Goal: Task Accomplishment & Management: Manage account settings

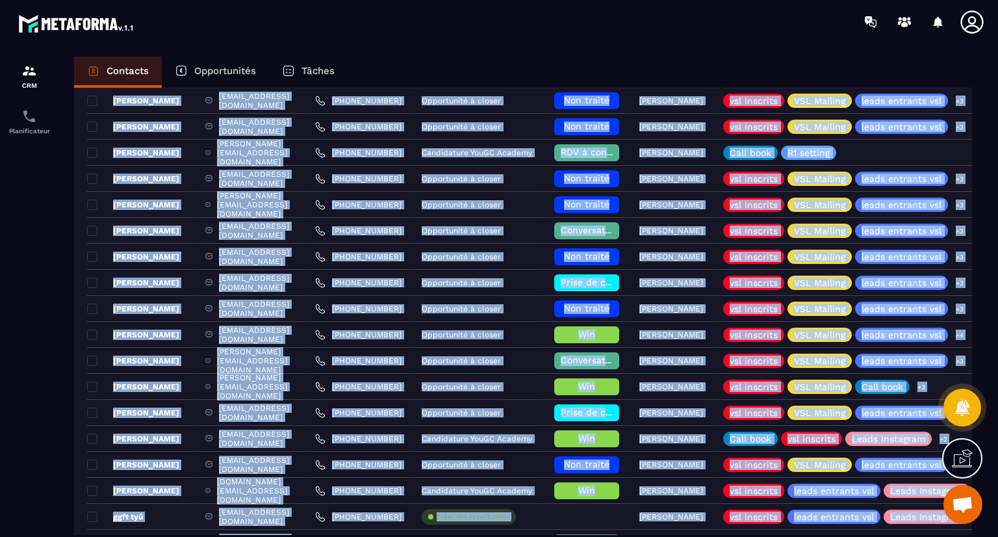
scroll to position [393, 0]
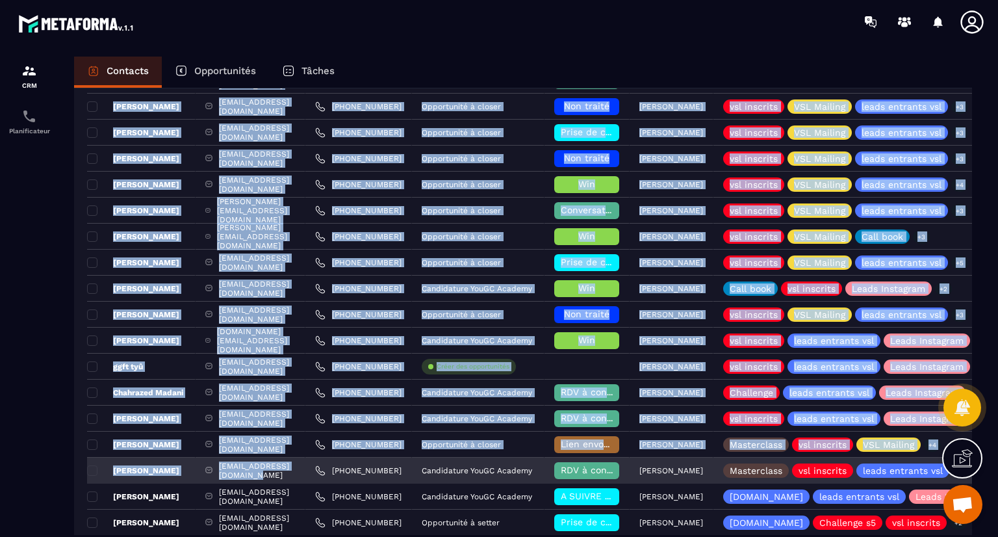
drag, startPoint x: 307, startPoint y: 284, endPoint x: 330, endPoint y: 461, distance: 178.9
click at [330, 461] on tbody "Nom du contact Email Téléphone Opportunité Phase Responsable Étiquettes Liste D…" at bounding box center [744, 224] width 1314 height 832
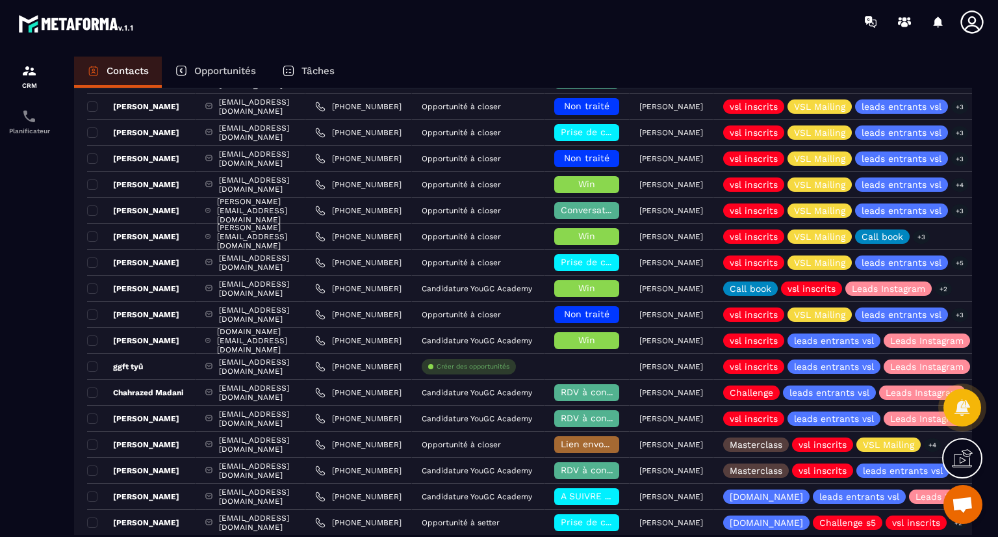
click at [0, 383] on div at bounding box center [29, 309] width 58 height 530
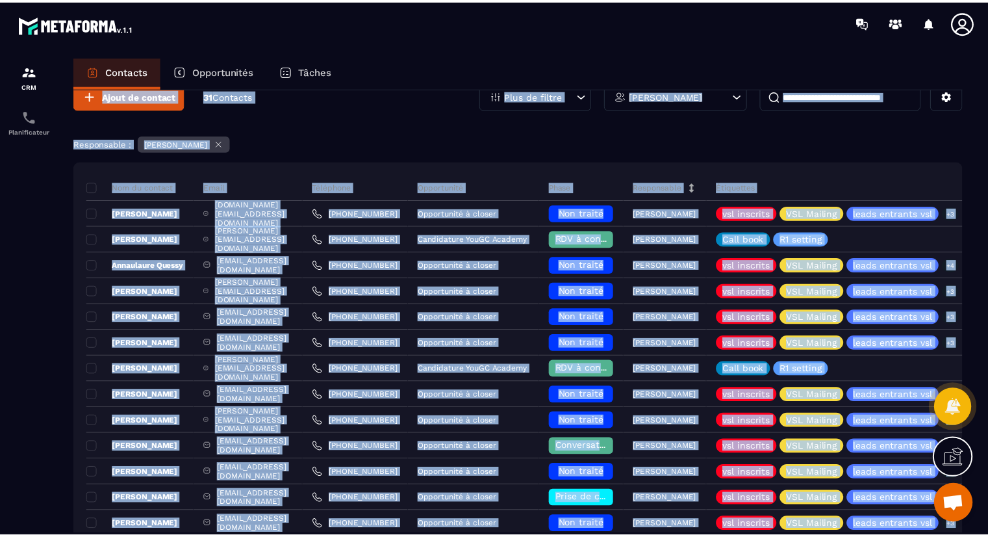
scroll to position [0, 0]
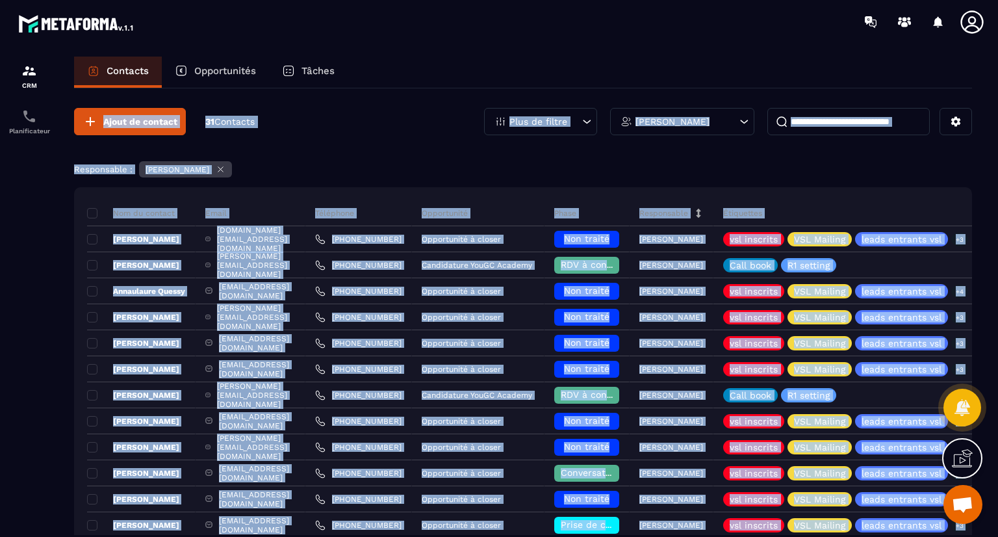
drag, startPoint x: 292, startPoint y: 500, endPoint x: 345, endPoint y: 64, distance: 439.9
click at [345, 64] on div "Contacts Opportunités Tâches Ajout de contact 31 Contacts Plus de filtre [PERSO…" at bounding box center [523, 309] width 924 height 504
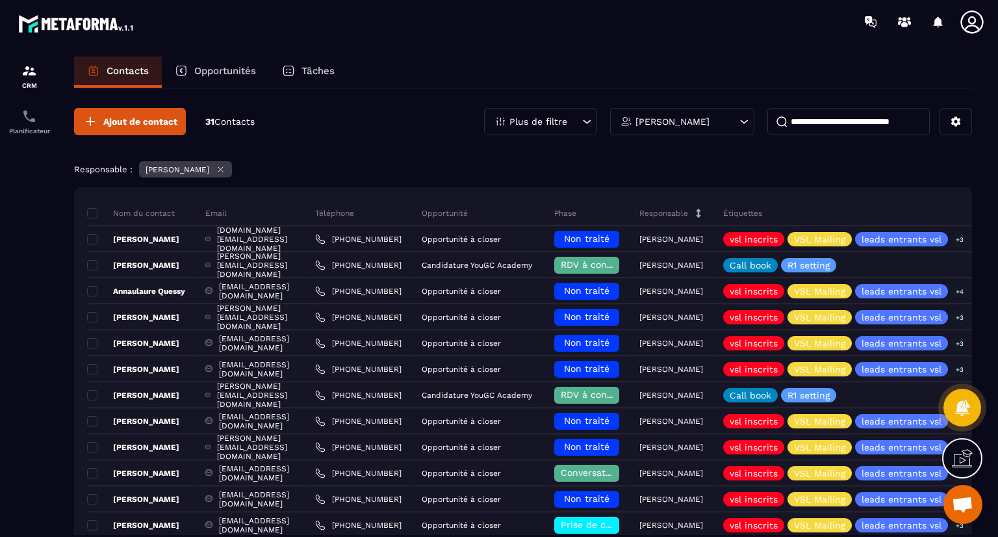
click at [10, 313] on div at bounding box center [29, 309] width 58 height 530
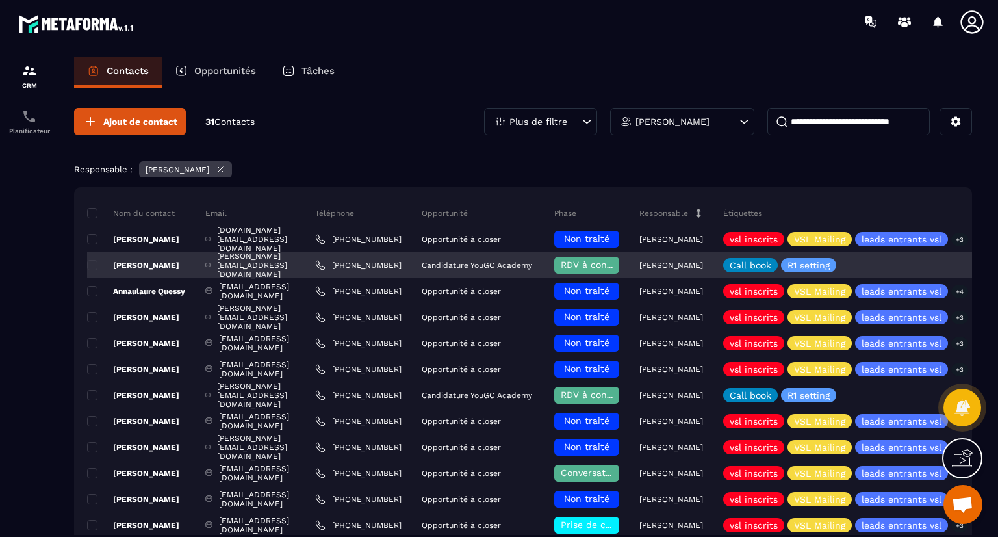
click at [636, 268] on span "RDV à confimer ❓" at bounding box center [603, 264] width 84 height 10
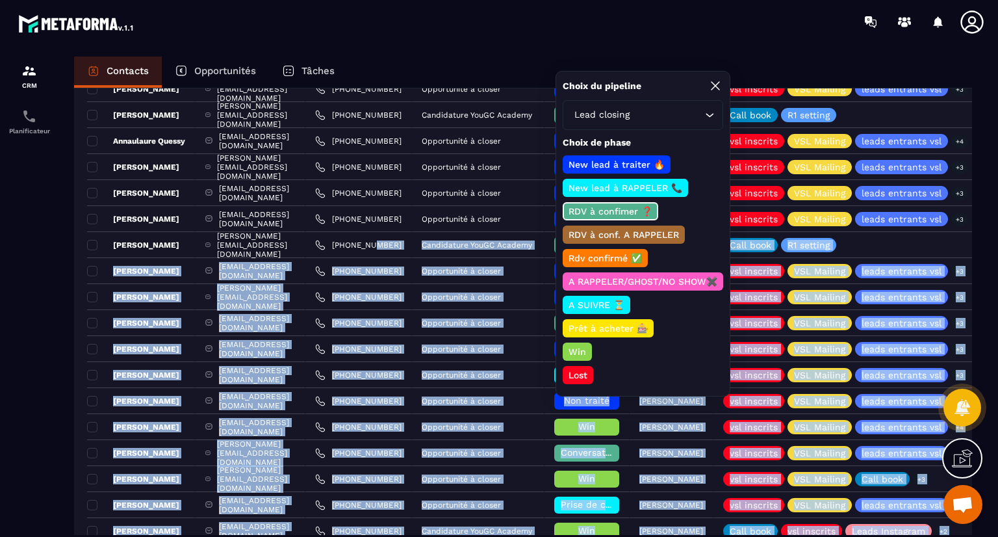
drag, startPoint x: 422, startPoint y: 402, endPoint x: 443, endPoint y: 552, distance: 152.3
click at [443, 536] on html "CRM Planificateur Contacts Opportunités Tâches Ajout de contact 31 Contacts Plu…" at bounding box center [499, 268] width 998 height 537
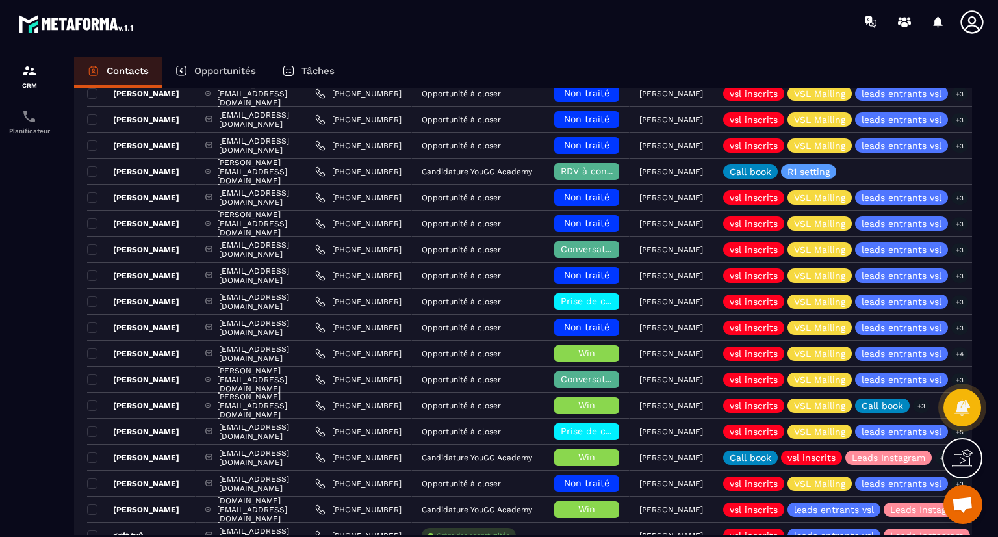
click at [0, 372] on div at bounding box center [29, 309] width 58 height 530
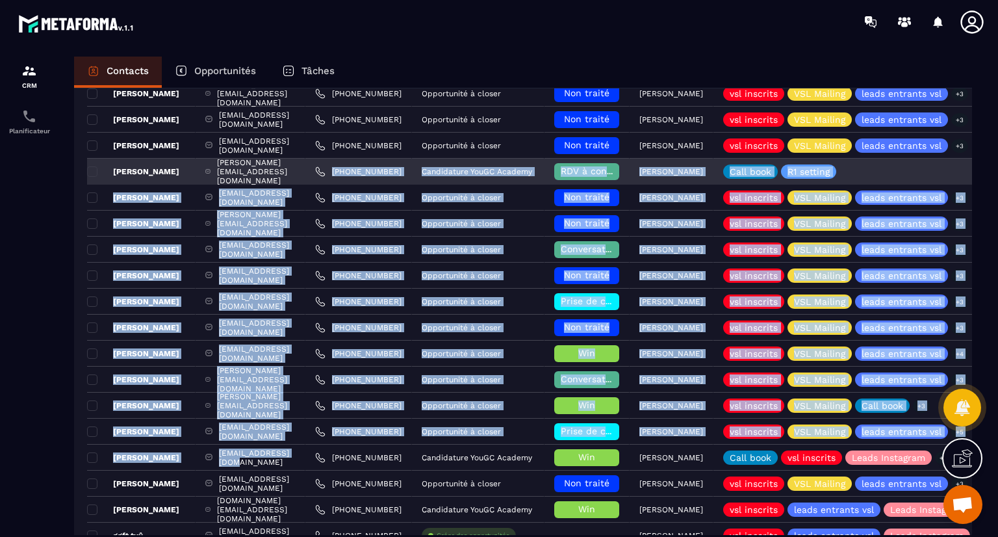
drag, startPoint x: 341, startPoint y: 458, endPoint x: 361, endPoint y: 131, distance: 328.1
click at [361, 166] on tbody "Nom du contact Email Téléphone Opportunité Phase Responsable Étiquettes Liste D…" at bounding box center [744, 393] width 1314 height 832
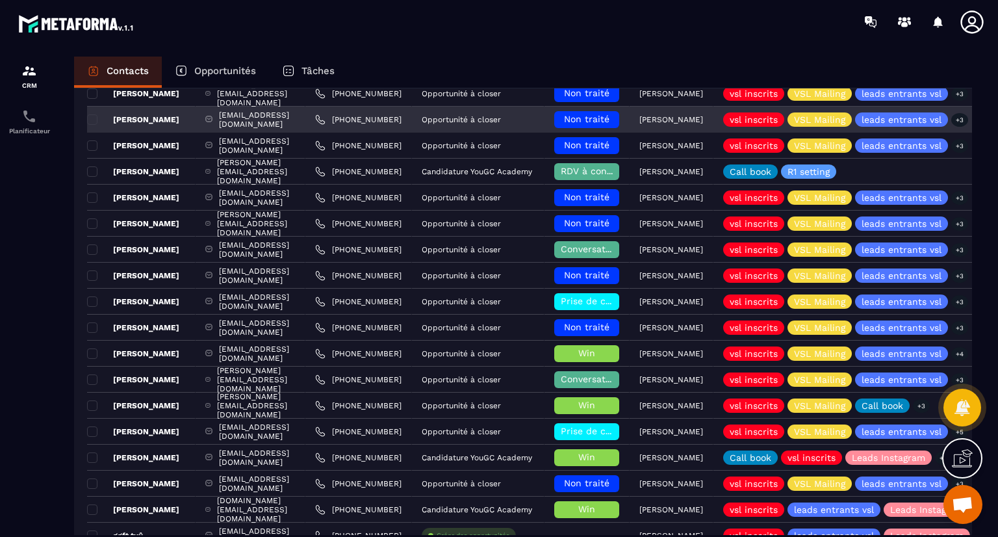
click at [361, 129] on div "[PHONE_NUMBER]" at bounding box center [358, 120] width 107 height 26
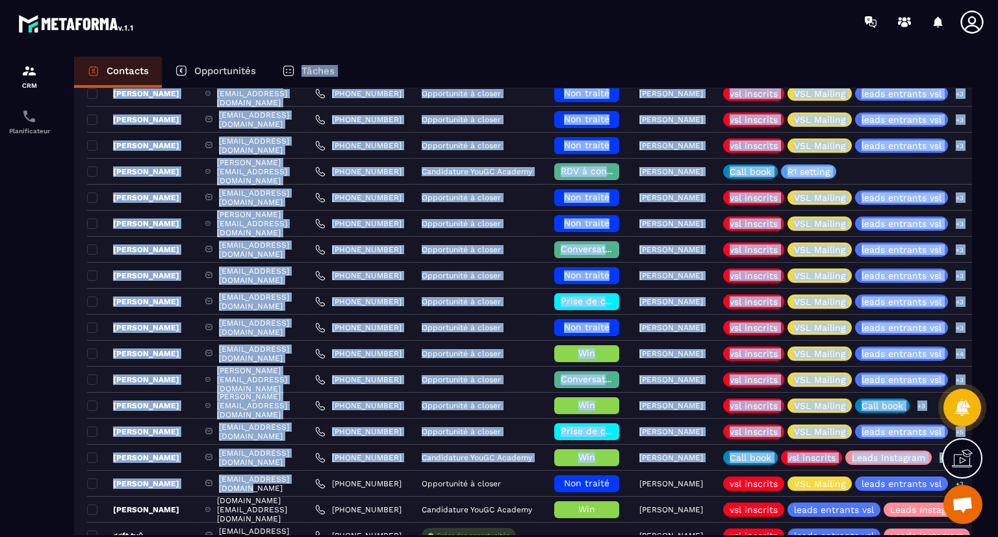
scroll to position [0, 0]
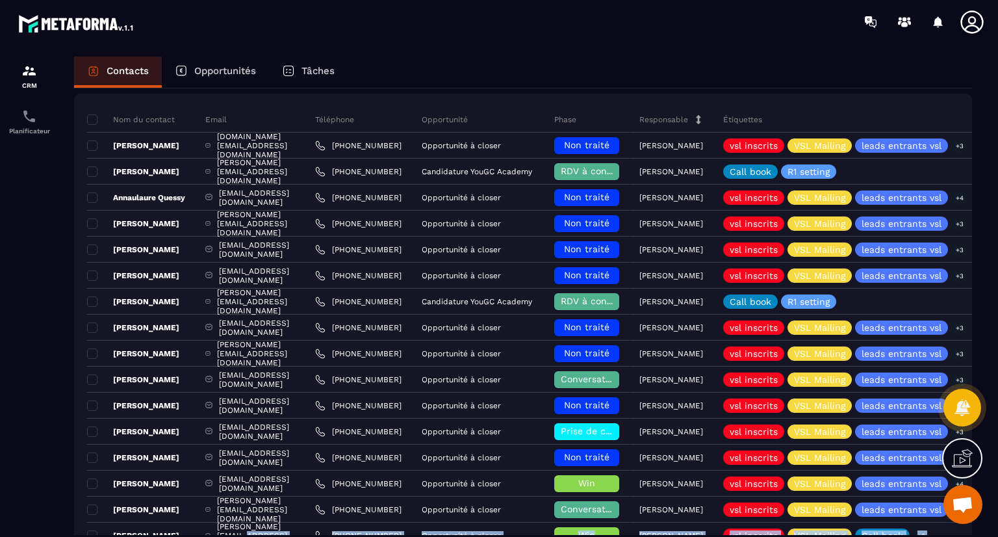
drag, startPoint x: 324, startPoint y: 495, endPoint x: 339, endPoint y: 539, distance: 46.6
click at [339, 536] on html "CRM Planificateur Contacts Opportunités Tâches Ajout de contact 31 Contacts Plu…" at bounding box center [499, 268] width 998 height 537
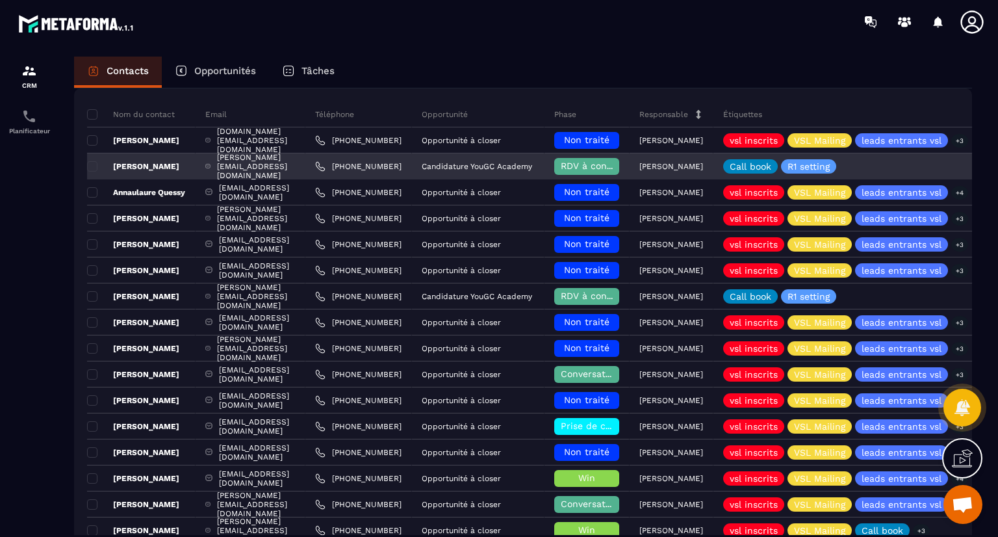
click at [619, 165] on div "RDV à confimer ❓" at bounding box center [586, 166] width 65 height 17
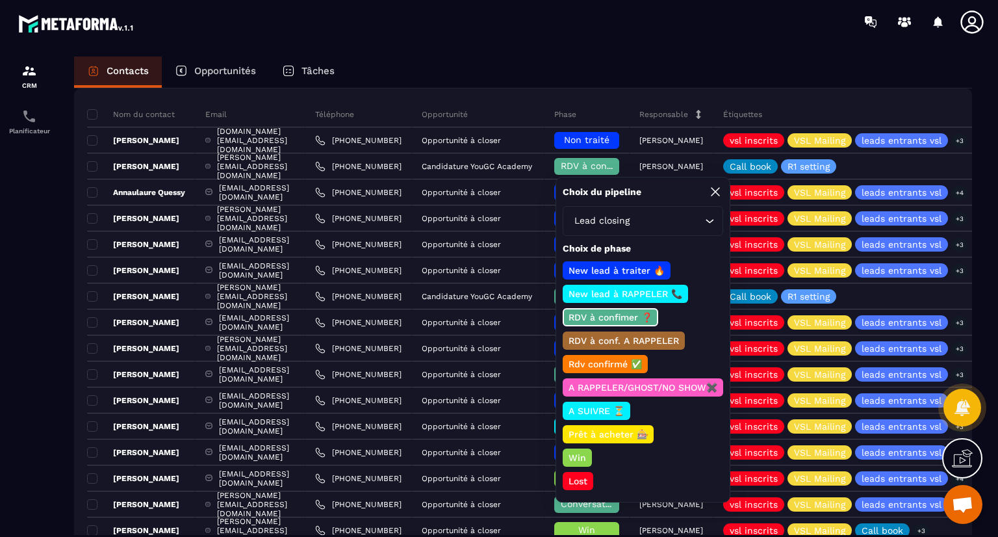
click at [573, 451] on p "Win" at bounding box center [577, 457] width 21 height 13
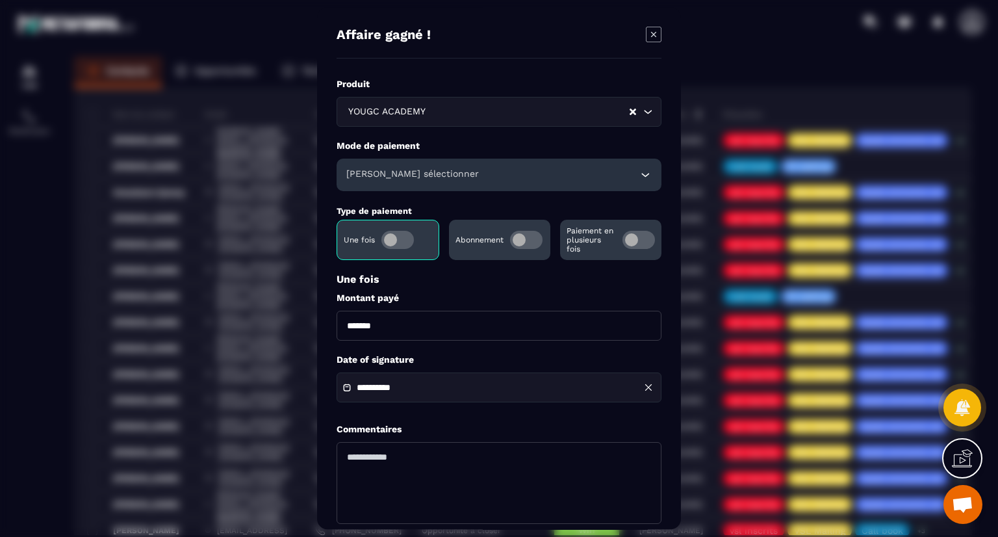
click at [652, 240] on span "Modal window" at bounding box center [639, 240] width 32 height 18
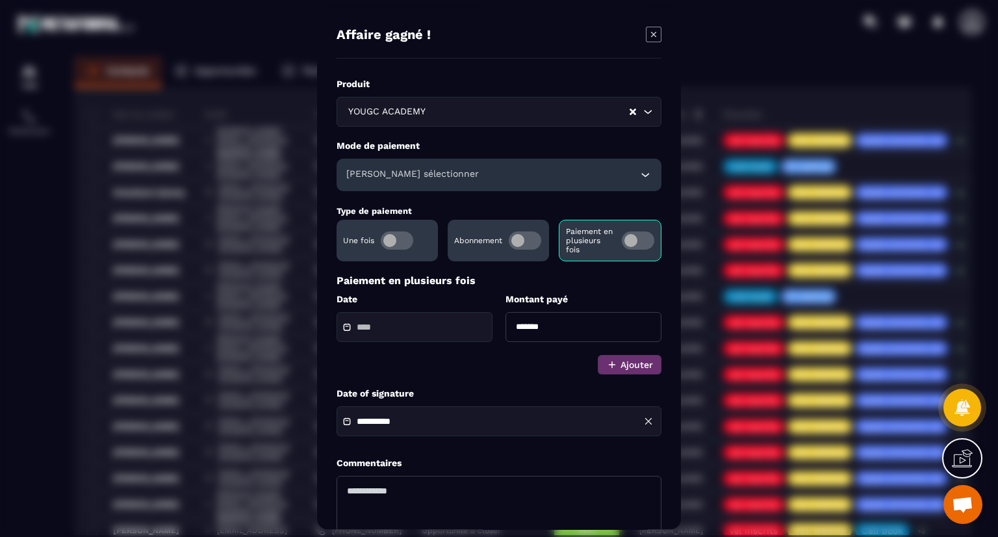
click at [642, 176] on icon "Modal window" at bounding box center [645, 174] width 13 height 13
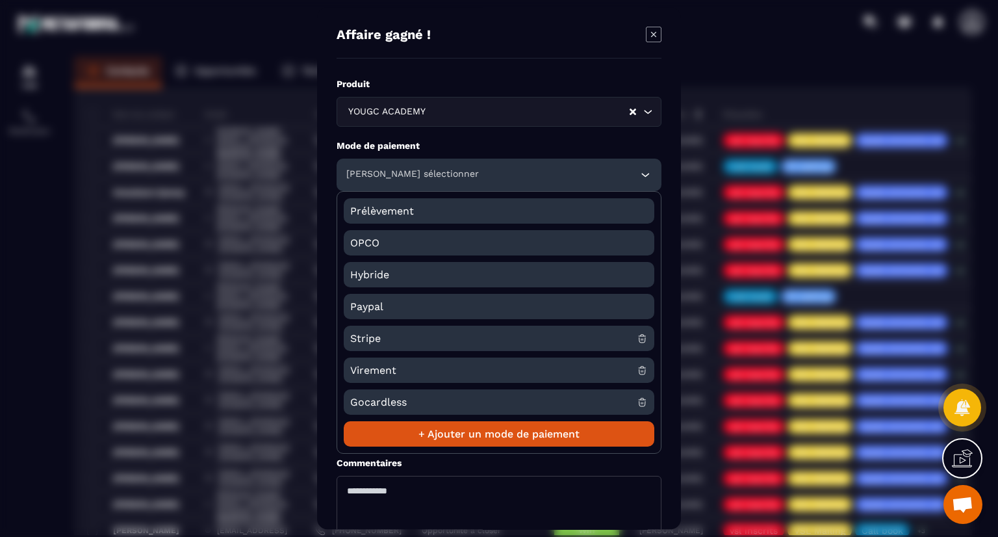
click at [451, 332] on span "Stripe" at bounding box center [493, 338] width 287 height 25
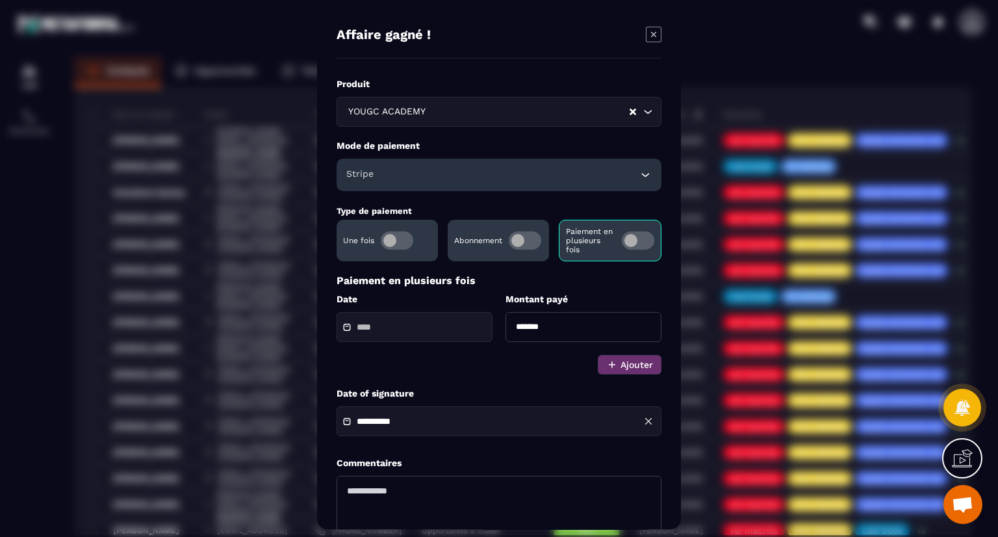
click at [450, 335] on div "Modal window" at bounding box center [415, 327] width 156 height 30
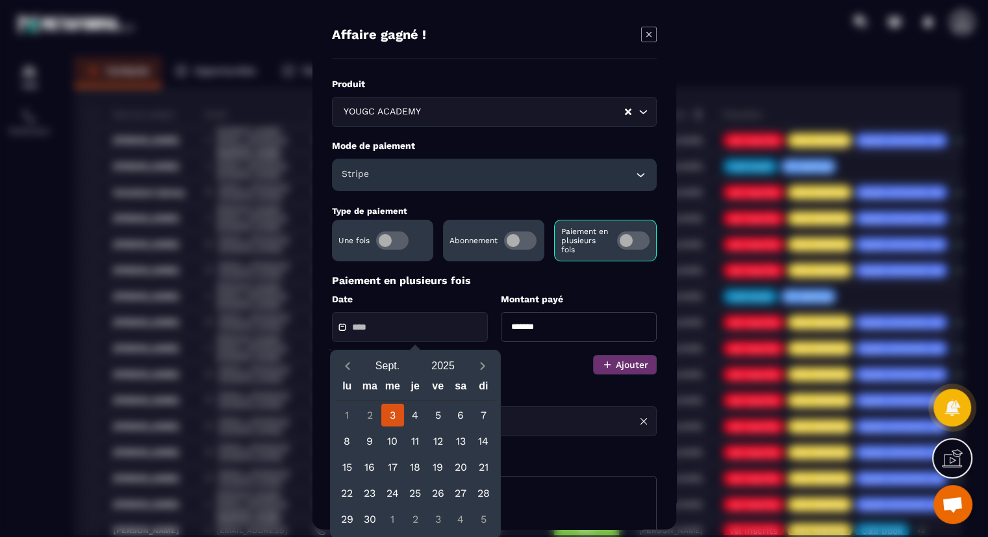
click at [393, 409] on div "3" at bounding box center [392, 415] width 23 height 23
type input "**********"
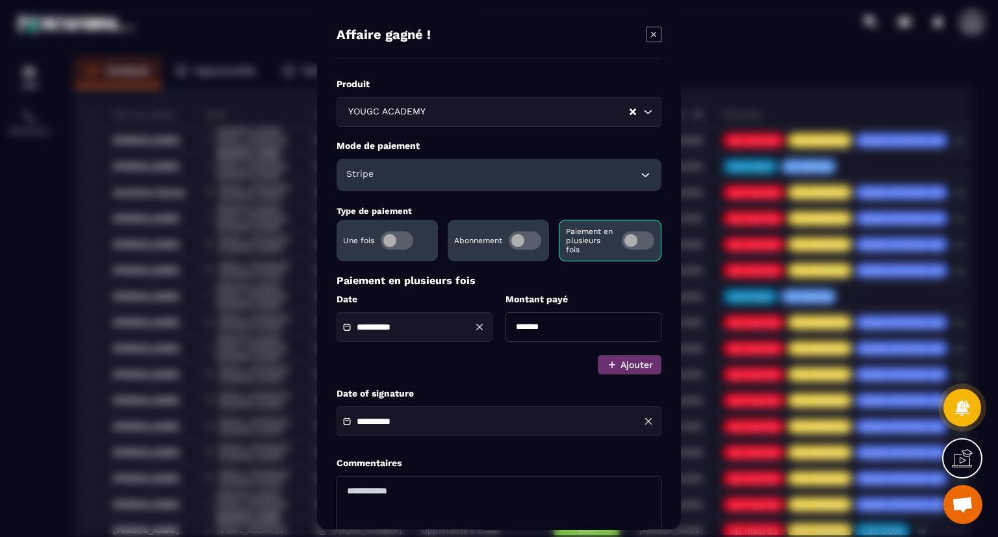
click at [528, 328] on input "*******" at bounding box center [584, 327] width 156 height 30
click at [524, 325] on input "*******" at bounding box center [584, 327] width 156 height 30
type input "*******"
click at [495, 493] on textarea "Modal window" at bounding box center [499, 517] width 325 height 82
drag, startPoint x: 495, startPoint y: 493, endPoint x: 504, endPoint y: 567, distance: 74.7
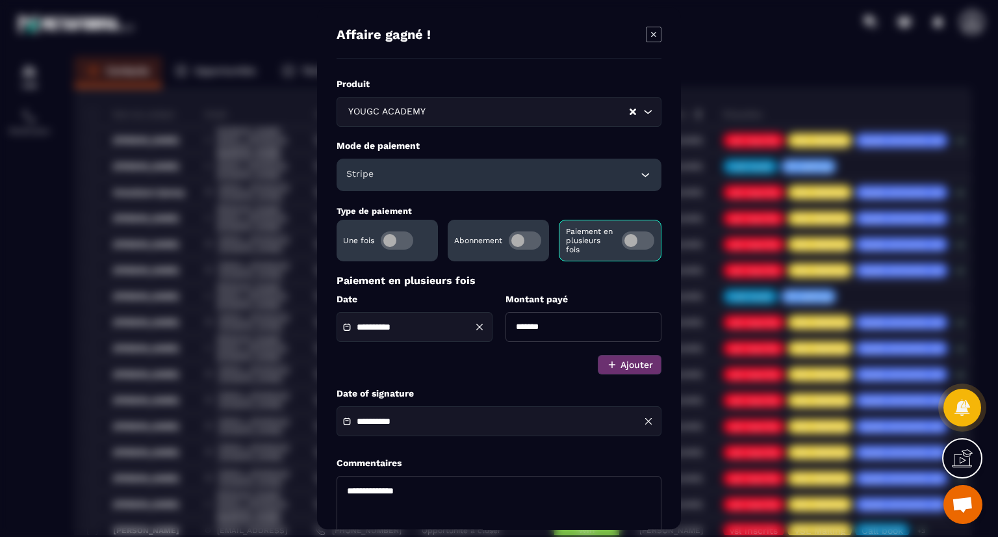
click at [504, 536] on html "CRM Planificateur Contacts Opportunités Tâches Ajout de contact 31 Contacts Plu…" at bounding box center [499, 268] width 998 height 537
type textarea "**********"
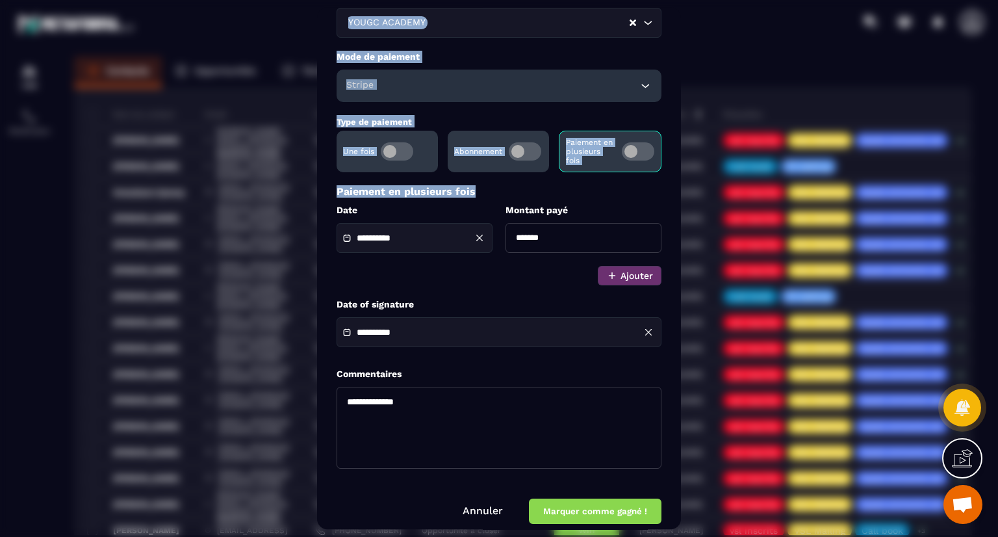
scroll to position [103, 0]
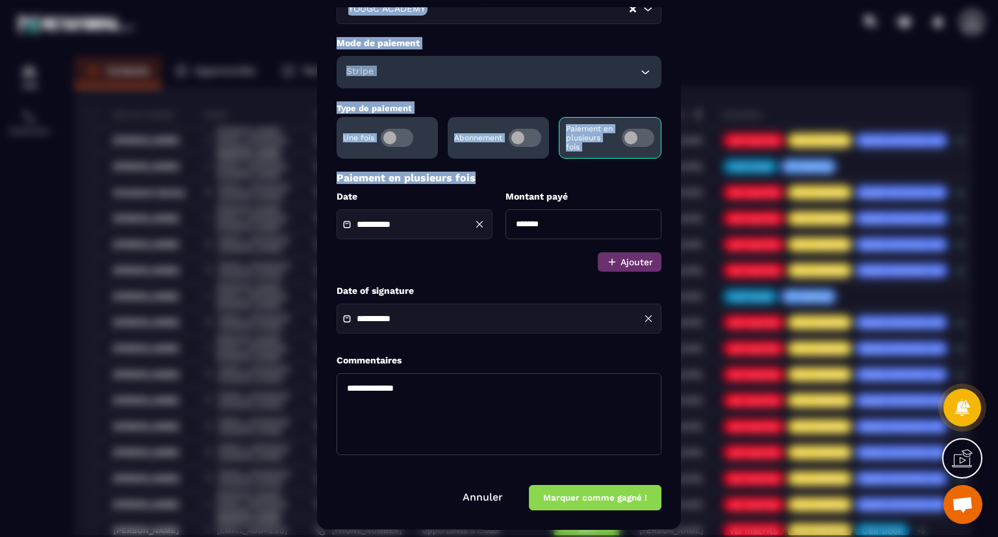
drag, startPoint x: 582, startPoint y: 278, endPoint x: 621, endPoint y: 555, distance: 279.7
click at [621, 536] on html "CRM Planificateur Contacts Opportunités Tâches Ajout de contact 31 Contacts Plu…" at bounding box center [499, 268] width 998 height 537
click at [567, 492] on button "Marquer comme gagné !" at bounding box center [595, 497] width 133 height 25
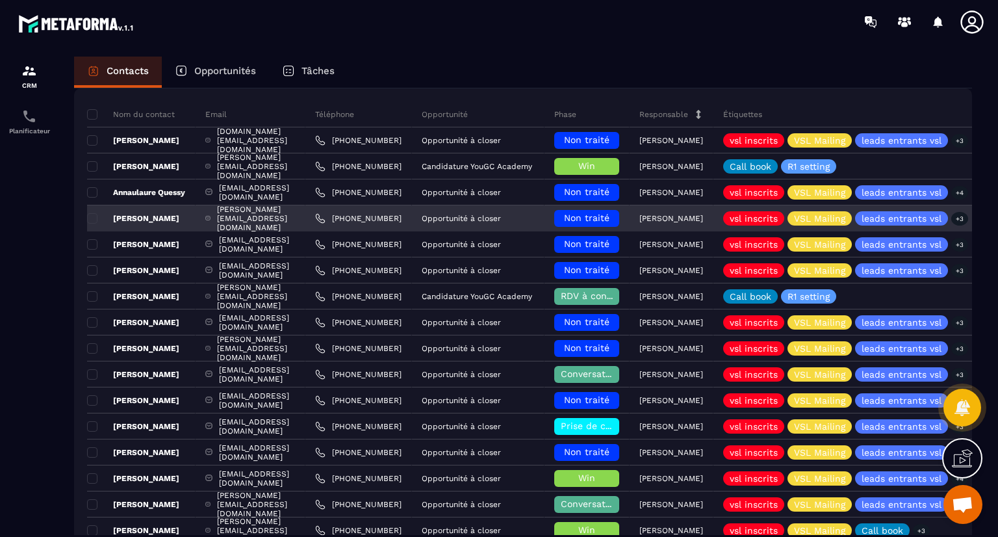
click at [610, 214] on span "Non traité" at bounding box center [586, 217] width 45 height 10
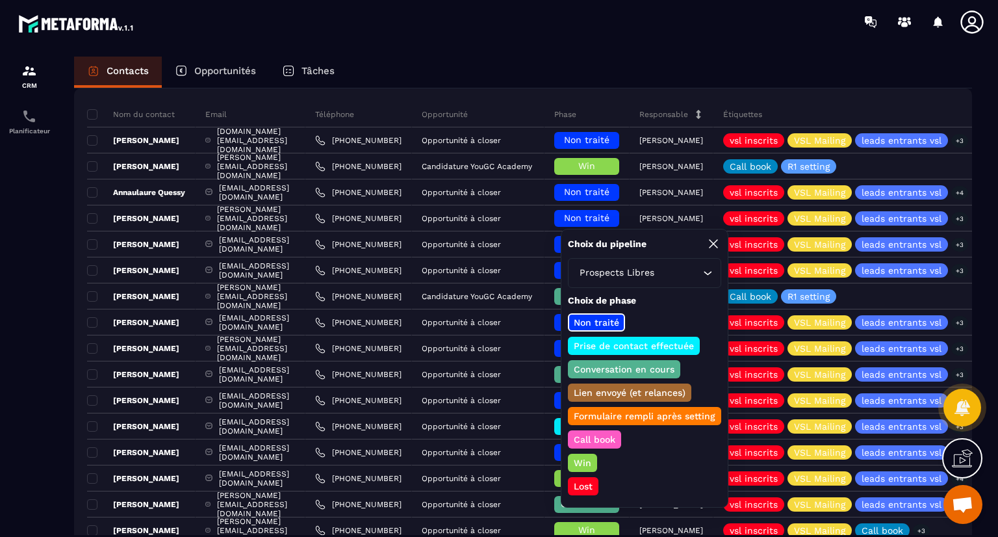
click at [632, 370] on p "Conversation en cours" at bounding box center [624, 369] width 105 height 13
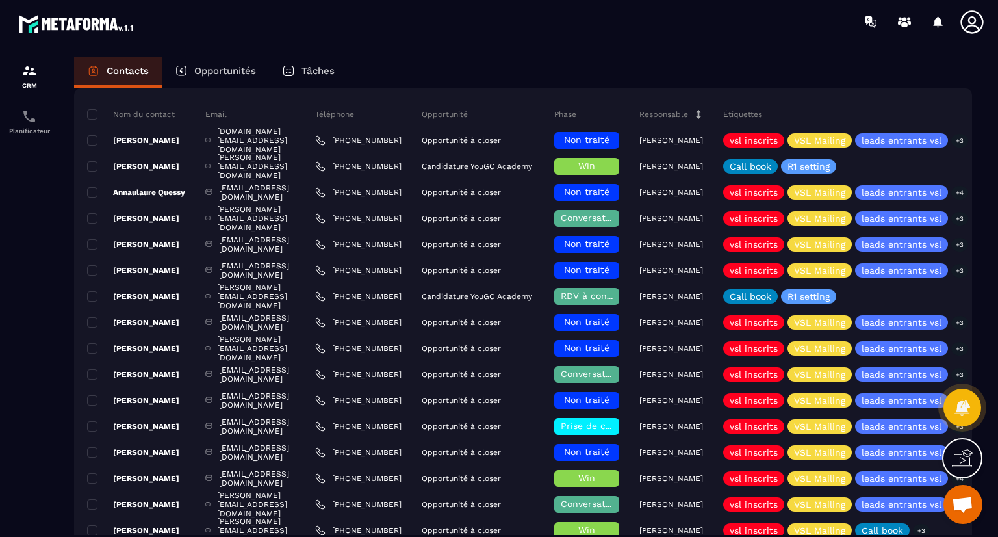
click at [18, 281] on div at bounding box center [29, 309] width 58 height 530
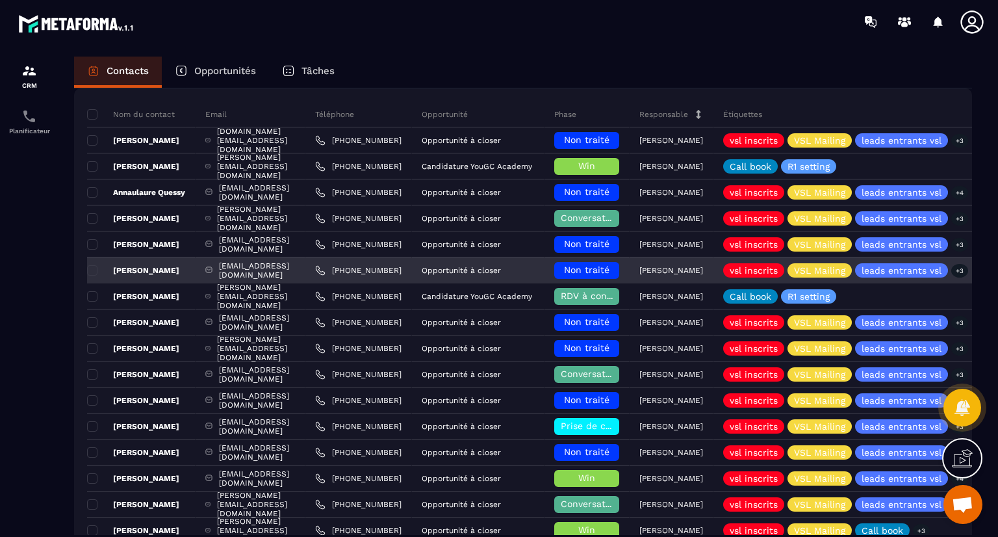
click at [610, 264] on span "Non traité" at bounding box center [586, 269] width 45 height 10
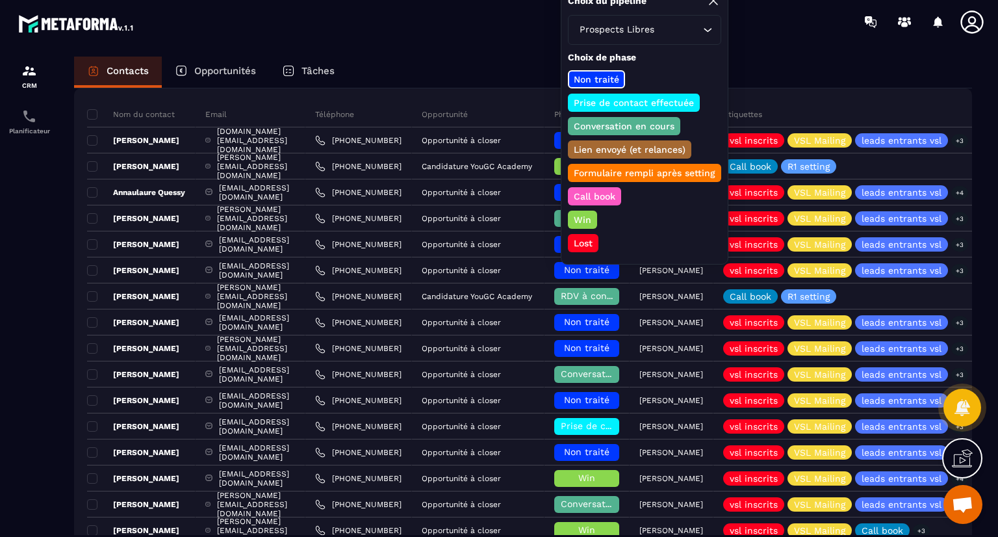
click at [630, 123] on p "Conversation en cours" at bounding box center [624, 126] width 105 height 13
